Goal: Check status

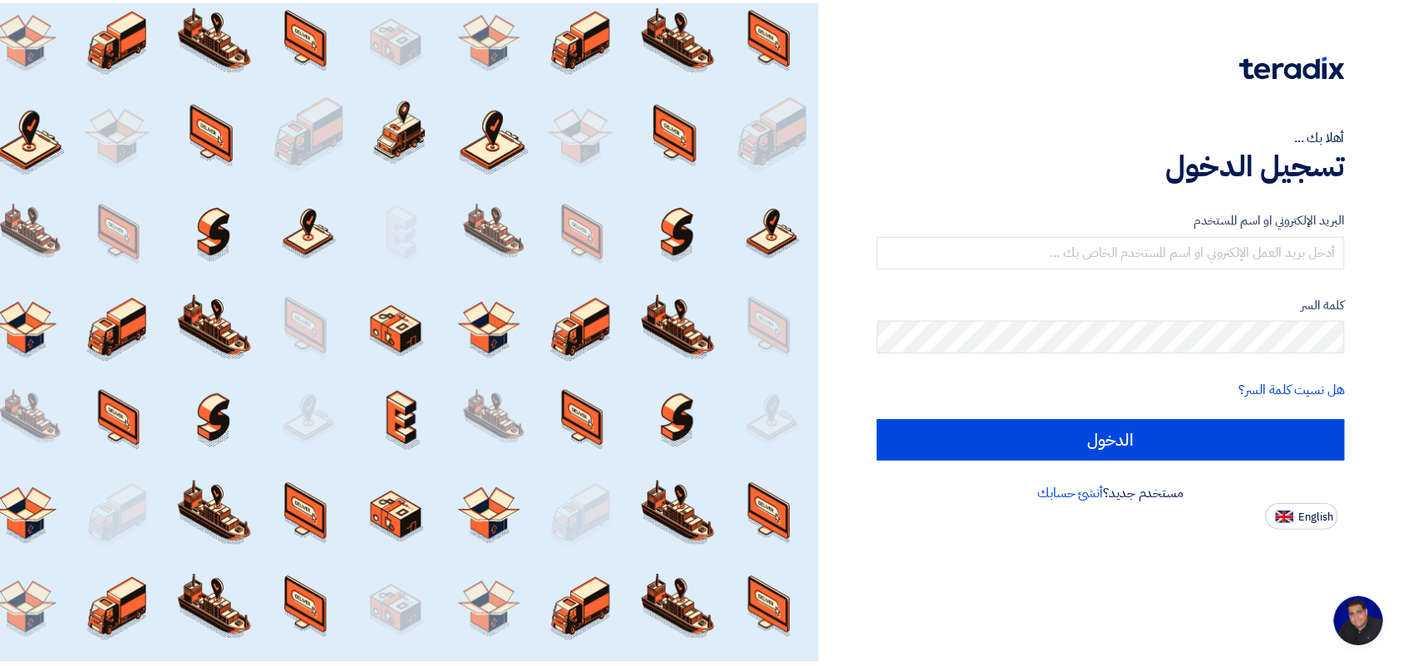
scroll to position [6, 0]
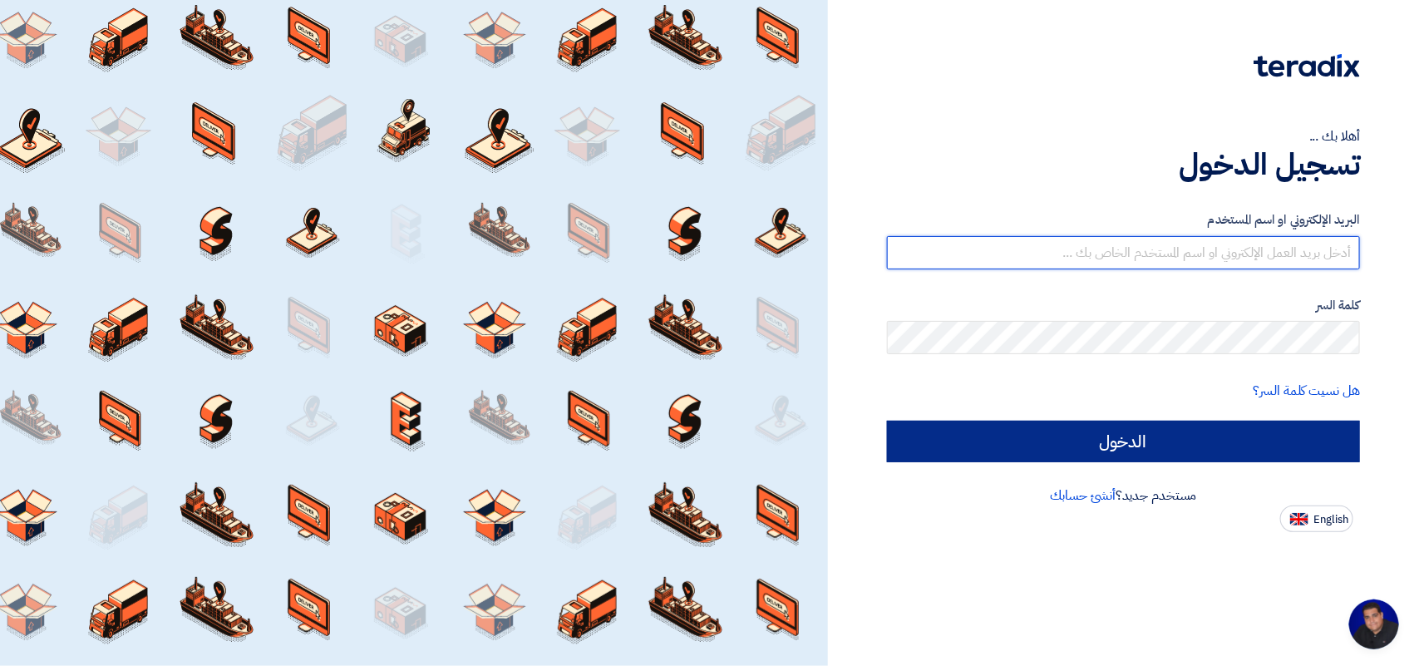
type input "[EMAIL_ADDRESS][DOMAIN_NAME]"
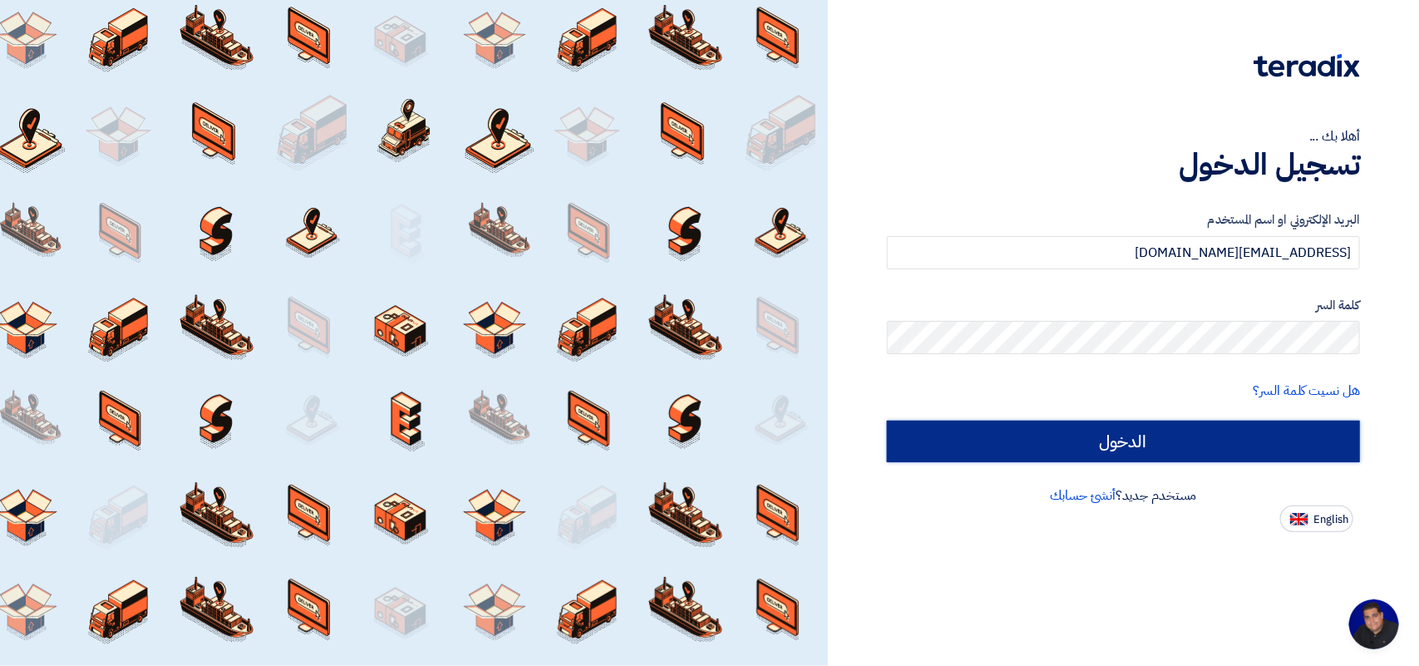
click at [1040, 432] on input "الدخول" at bounding box center [1123, 442] width 473 height 42
type input "Sign in"
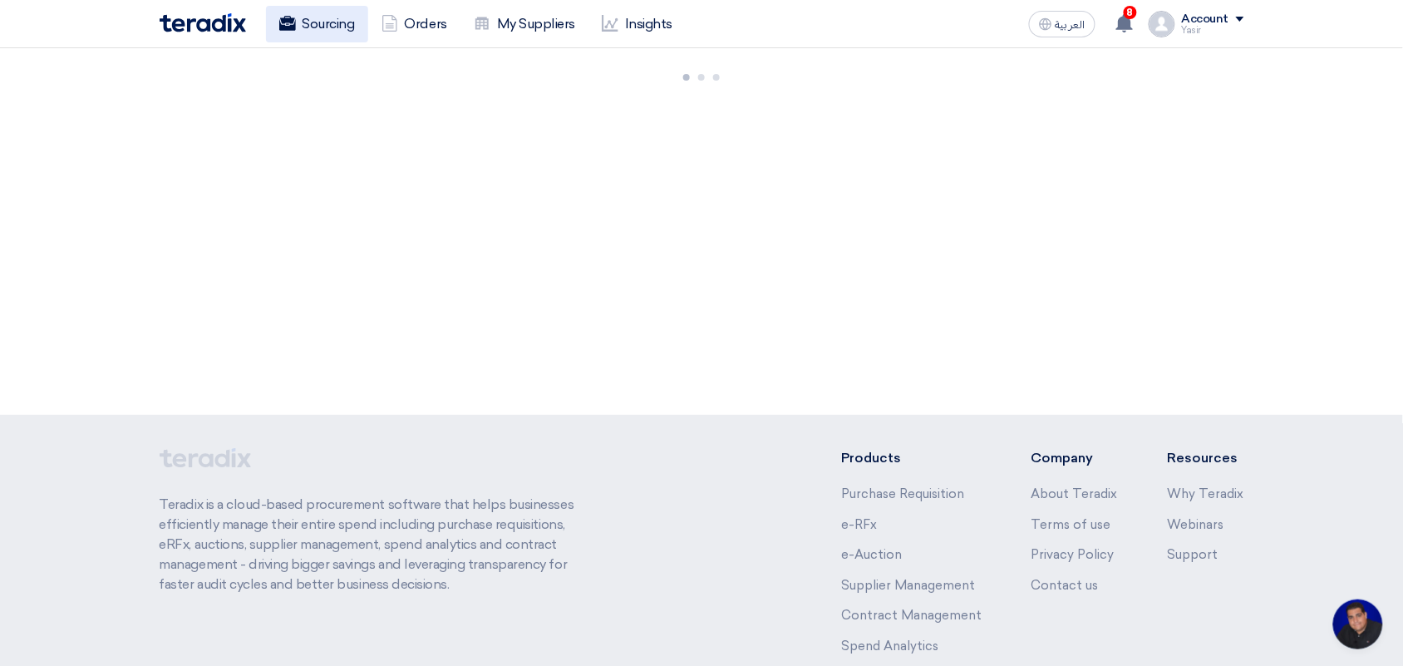
click at [1077, 22] on span "العربية" at bounding box center [1071, 25] width 30 height 12
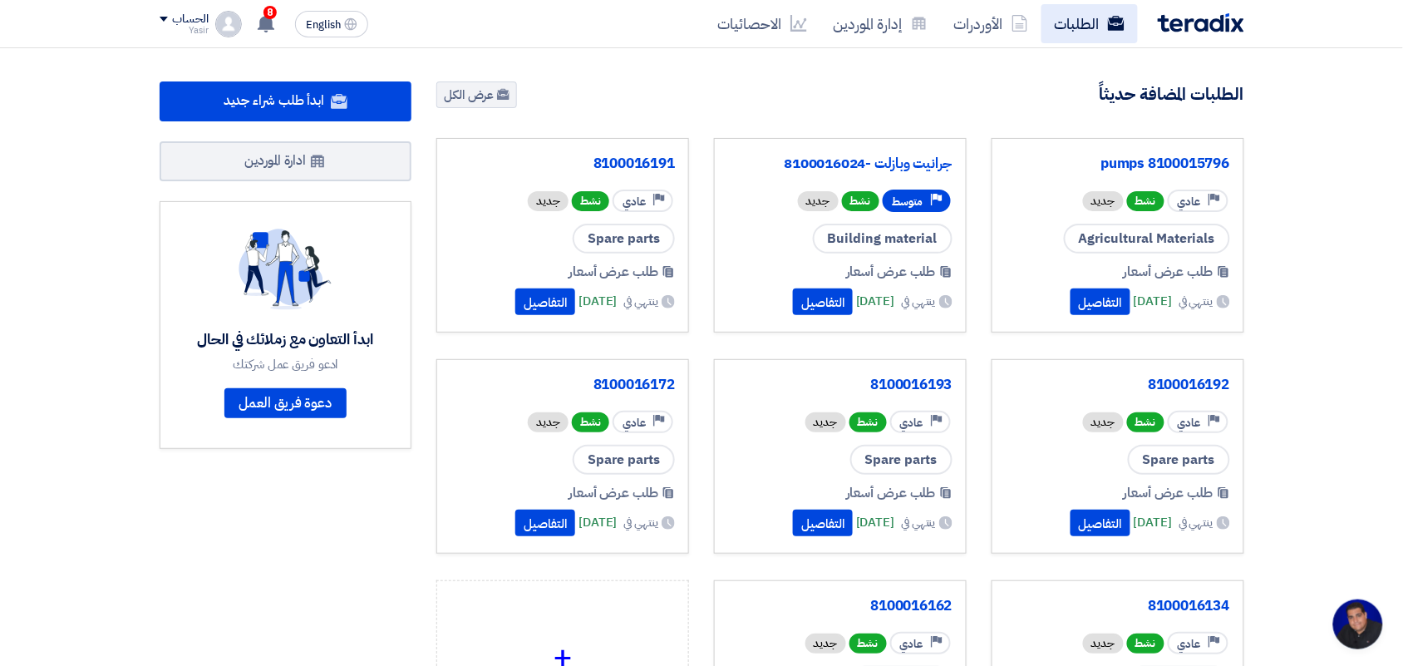
click at [1082, 30] on link "الطلبات" at bounding box center [1090, 23] width 96 height 39
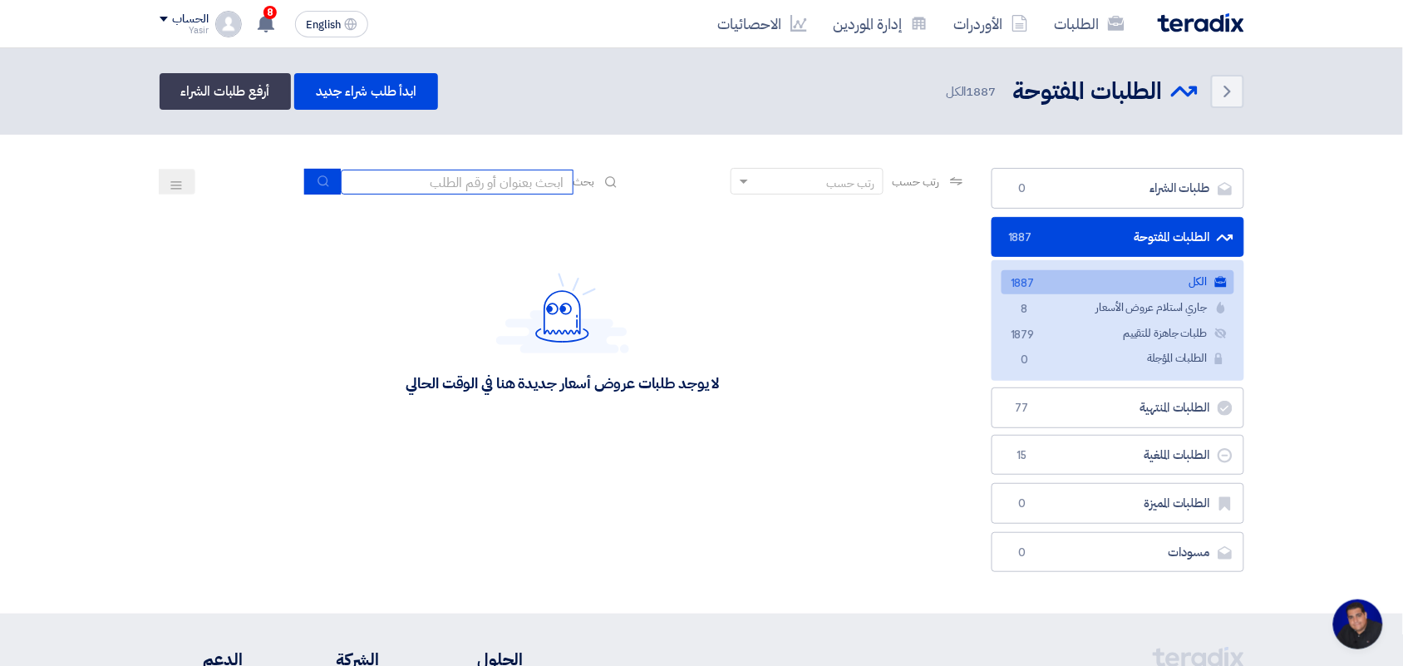
click at [468, 185] on input at bounding box center [457, 182] width 233 height 25
type input "new"
click at [317, 181] on icon "submit" at bounding box center [323, 181] width 13 height 13
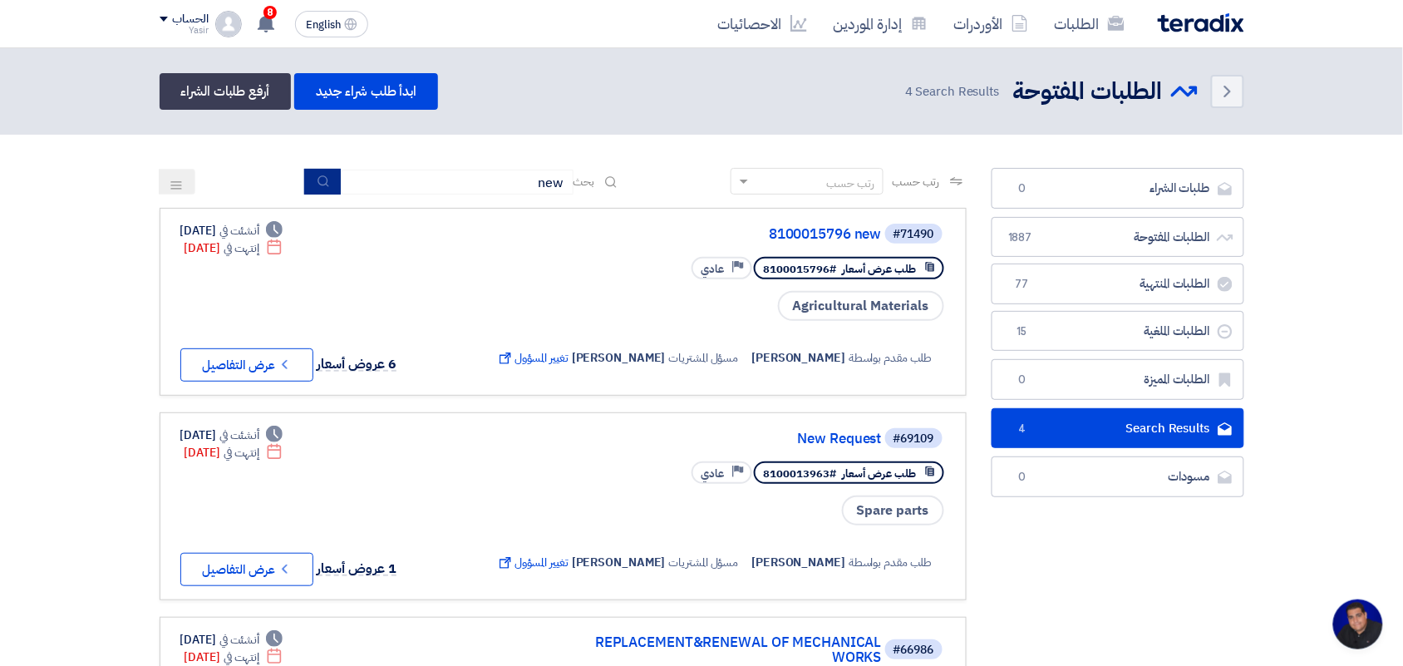
click at [321, 175] on use "submit" at bounding box center [323, 180] width 11 height 11
click at [291, 357] on icon "Check details" at bounding box center [285, 365] width 16 height 16
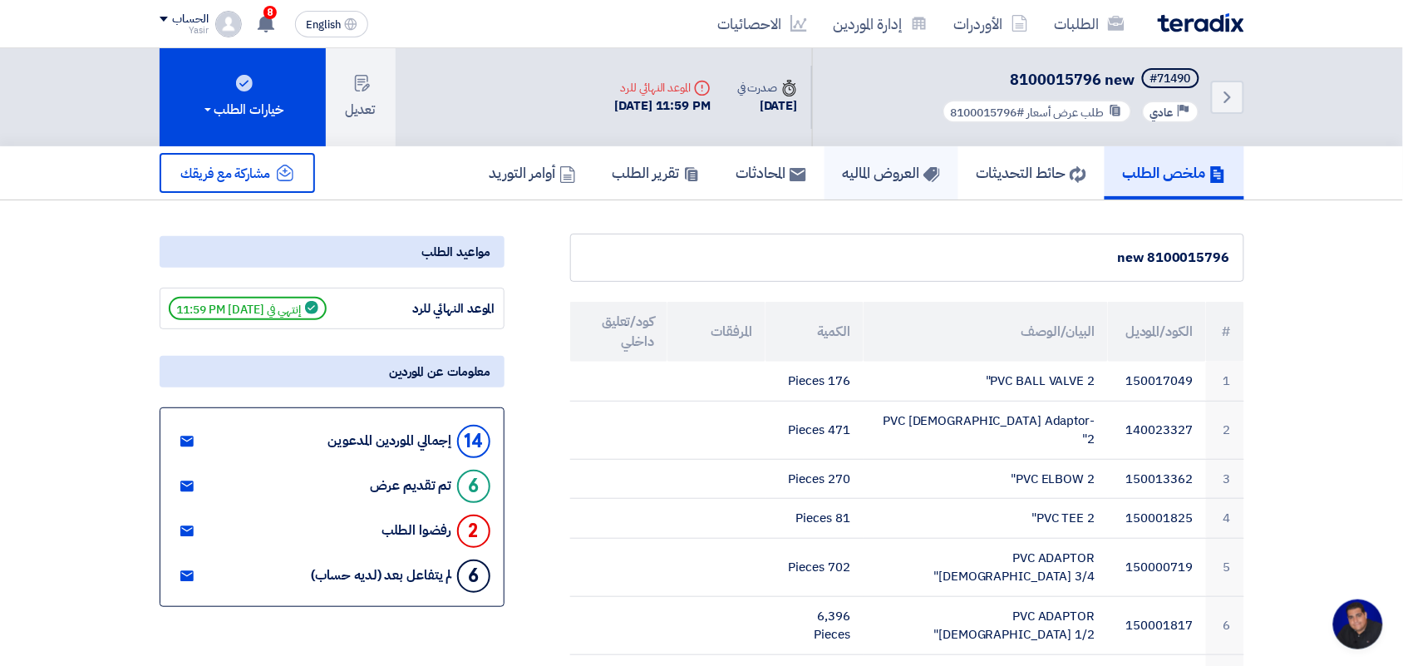
click at [891, 173] on h5 "العروض الماليه" at bounding box center [891, 172] width 97 height 19
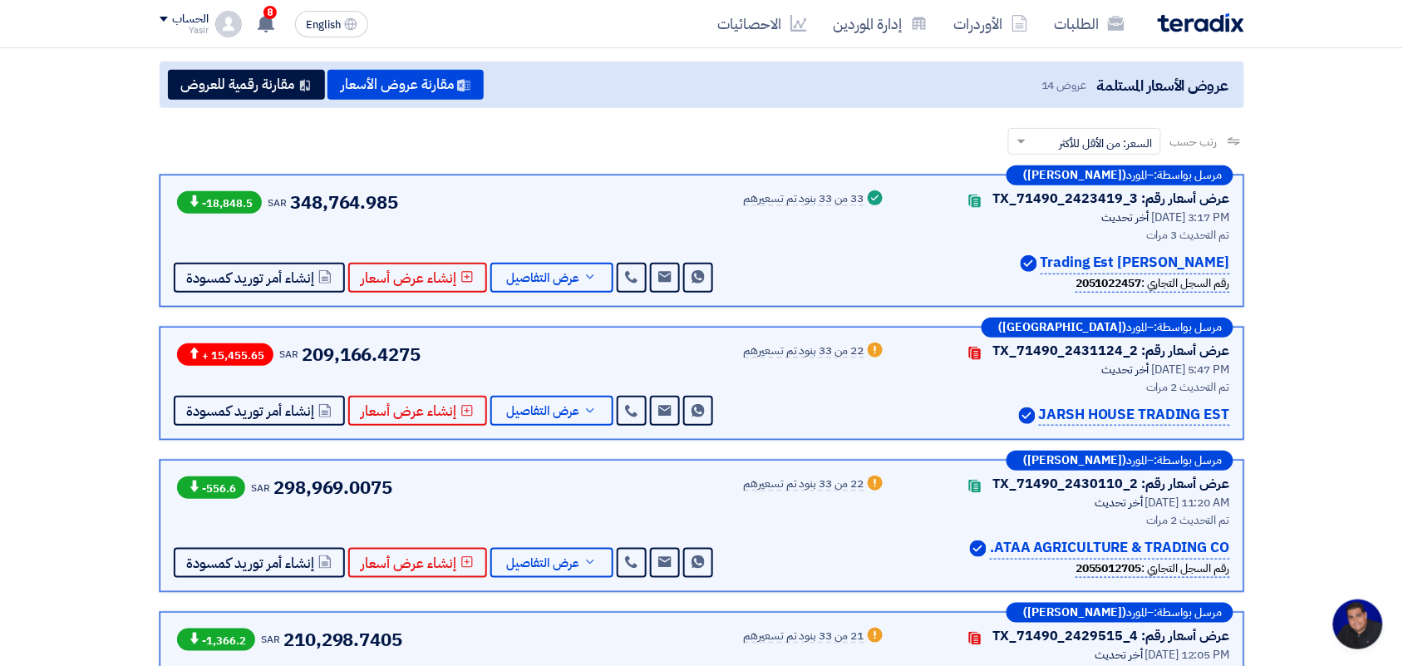
scroll to position [175, 0]
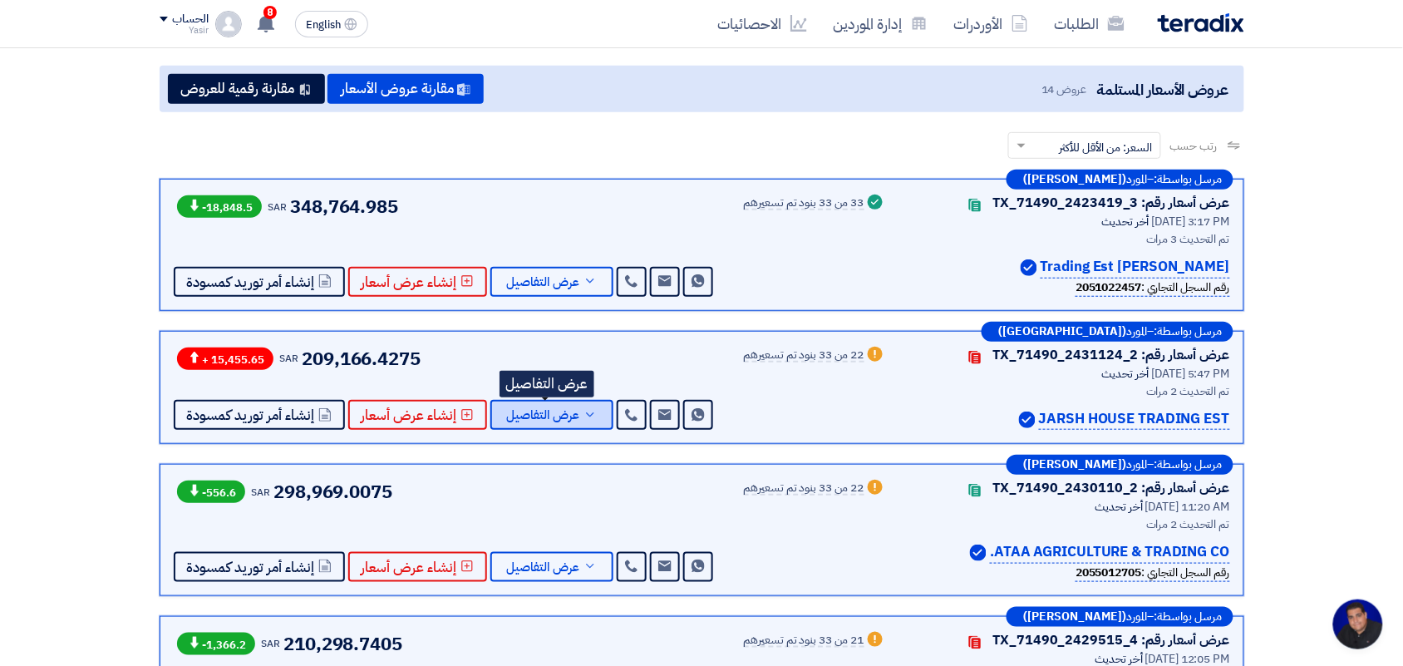
click at [575, 404] on button "عرض التفاصيل" at bounding box center [551, 415] width 123 height 30
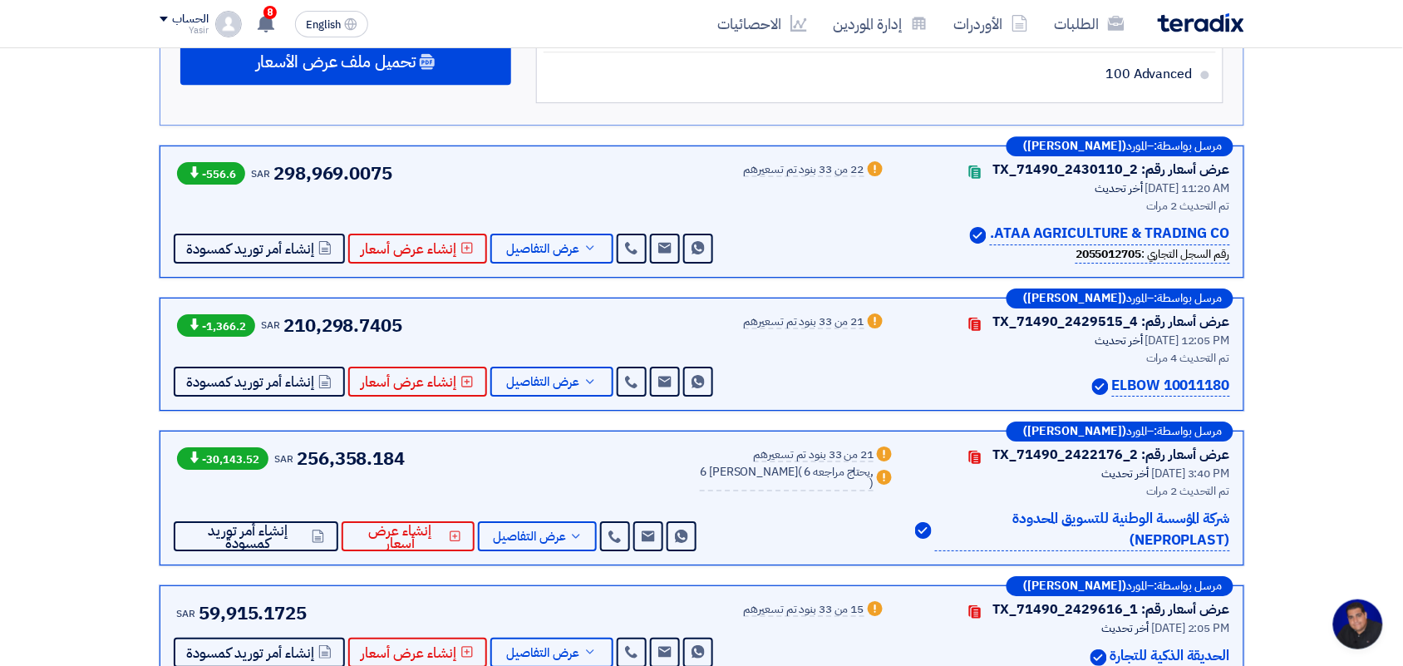
scroll to position [3368, 0]
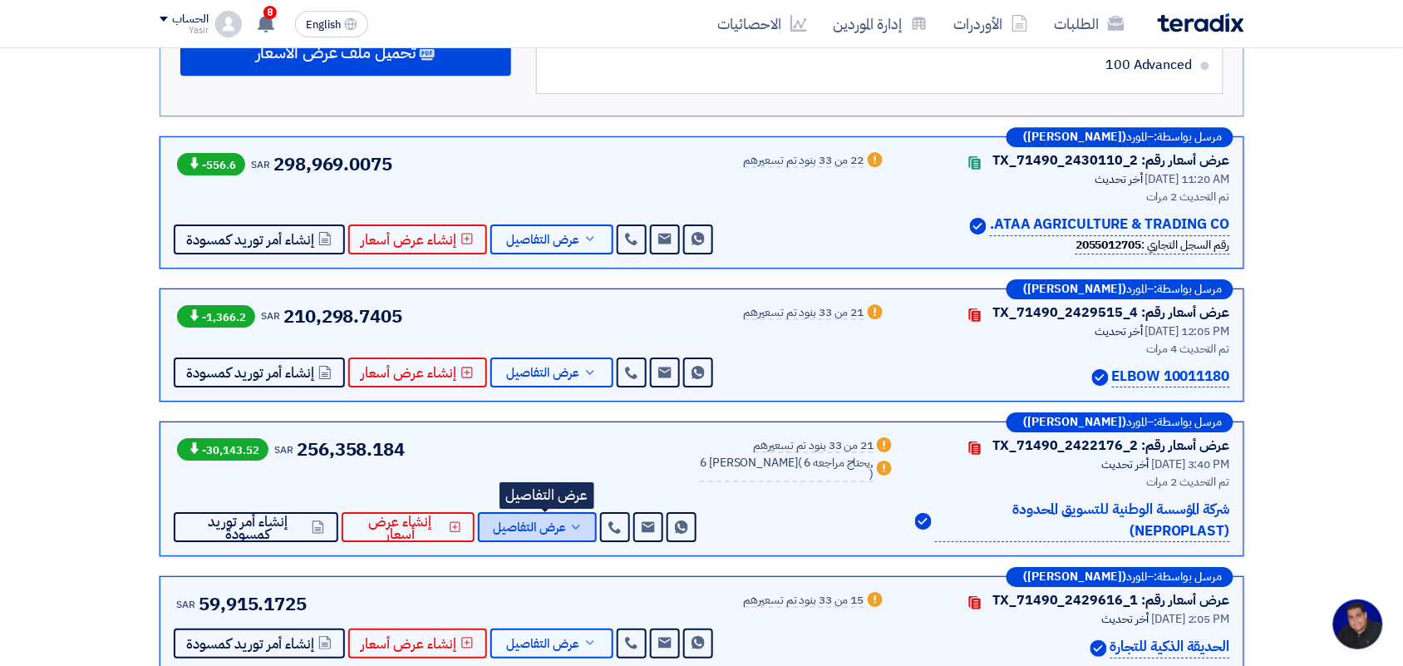
click at [558, 512] on button "عرض التفاصيل" at bounding box center [537, 527] width 119 height 30
